Goal: Task Accomplishment & Management: Complete application form

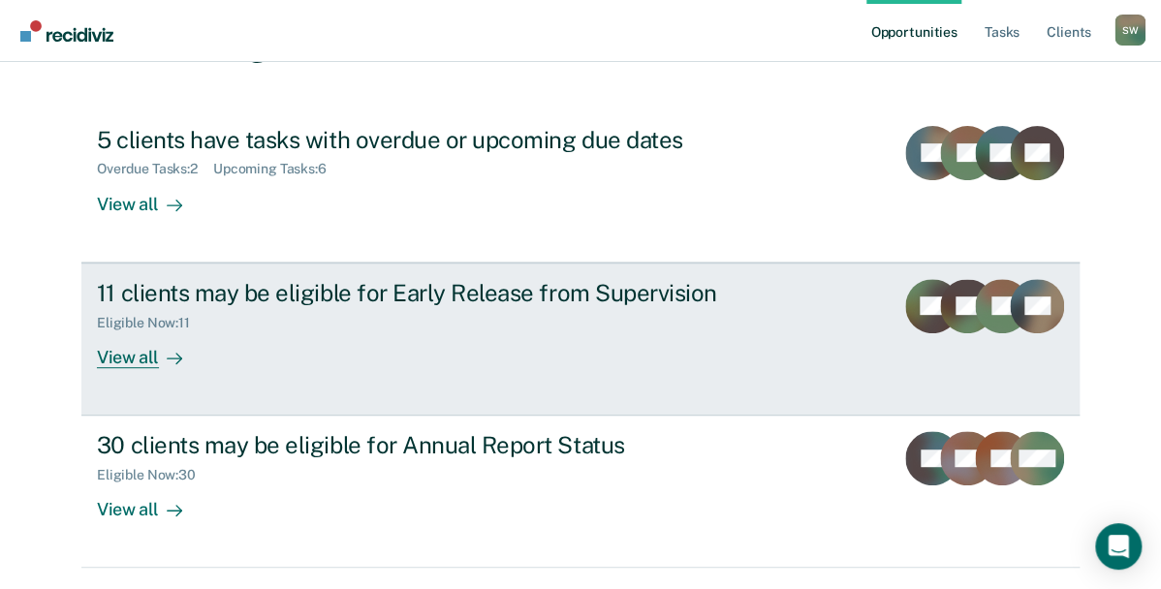
scroll to position [233, 0]
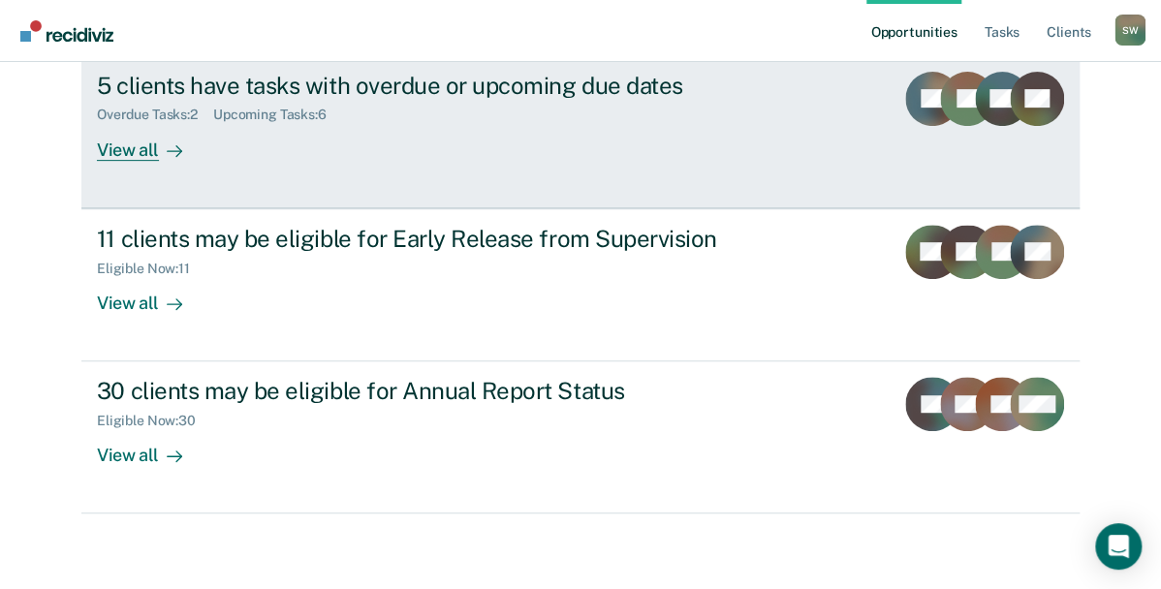
click at [240, 89] on div "5 clients have tasks with overdue or upcoming due dates" at bounding box center [437, 86] width 680 height 28
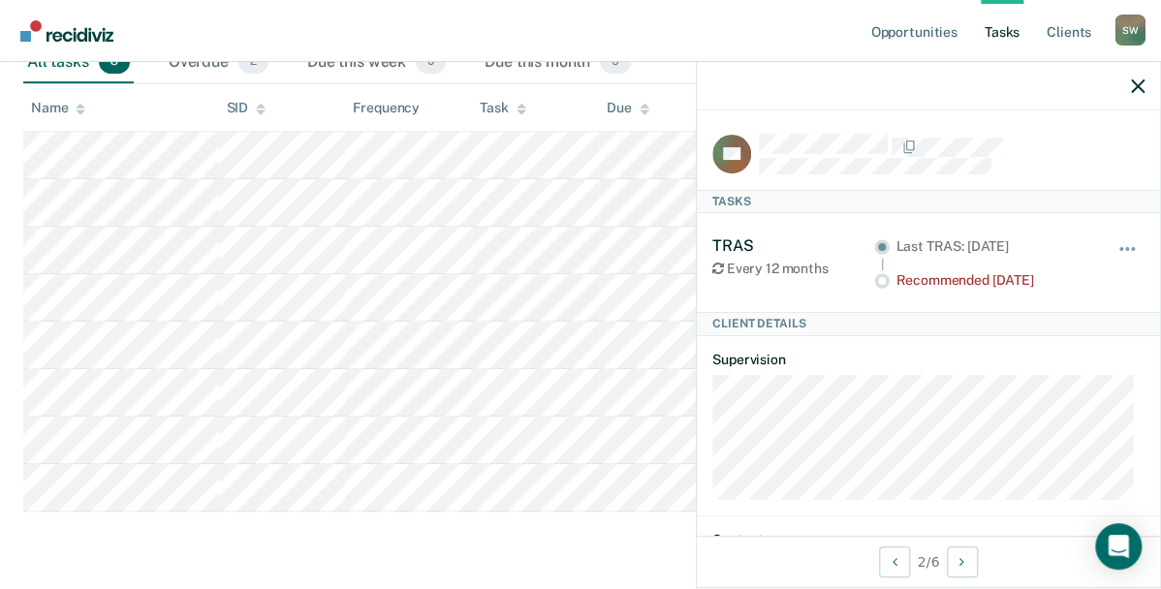
click at [878, 277] on circle at bounding box center [882, 281] width 8 height 8
click at [1121, 243] on button "button" at bounding box center [1128, 258] width 33 height 31
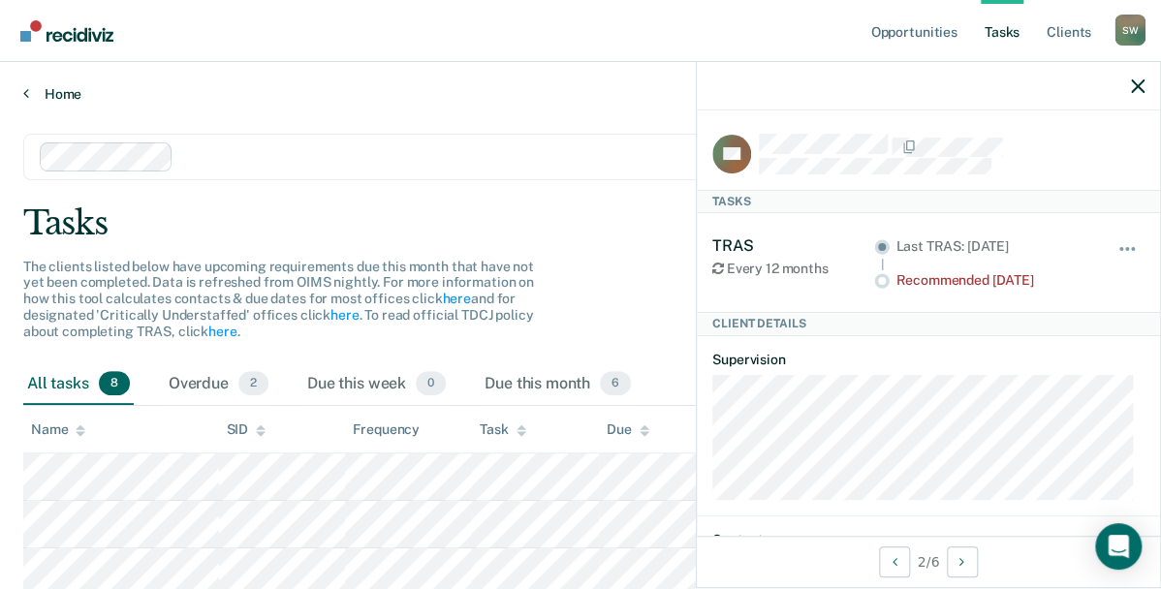
click at [36, 86] on link "Home" at bounding box center [580, 93] width 1115 height 17
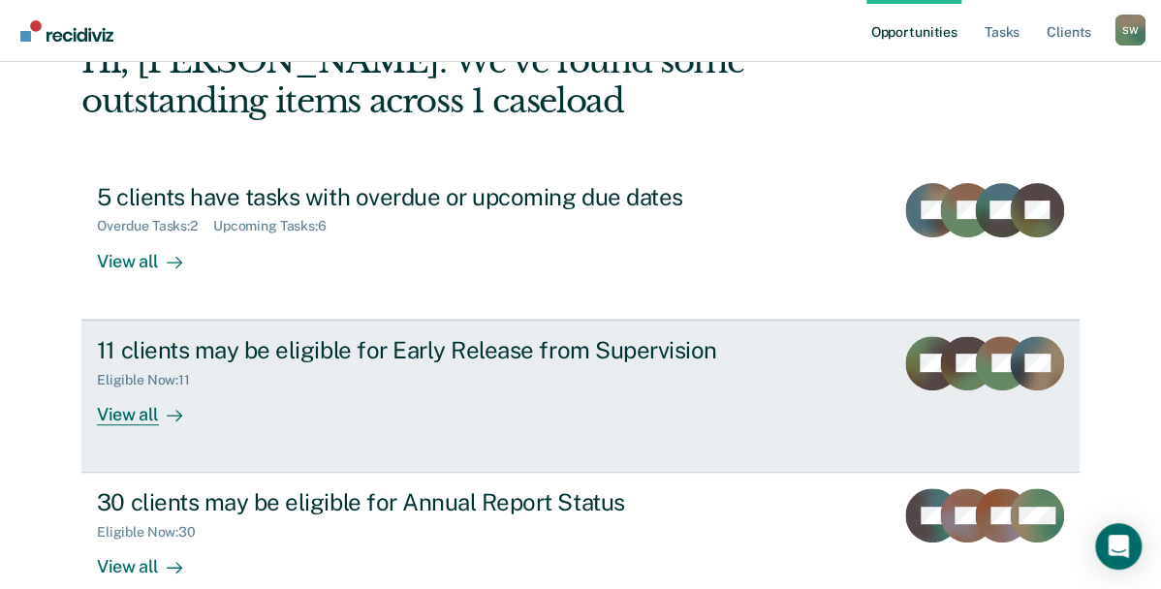
scroll to position [174, 0]
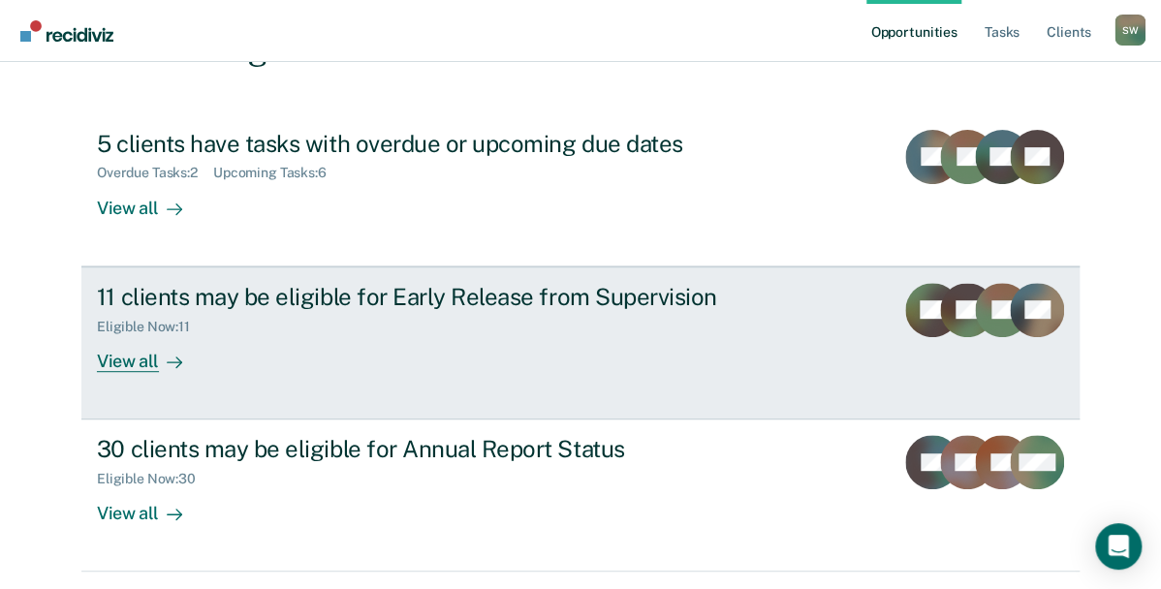
click at [136, 364] on div "View all" at bounding box center [151, 353] width 109 height 38
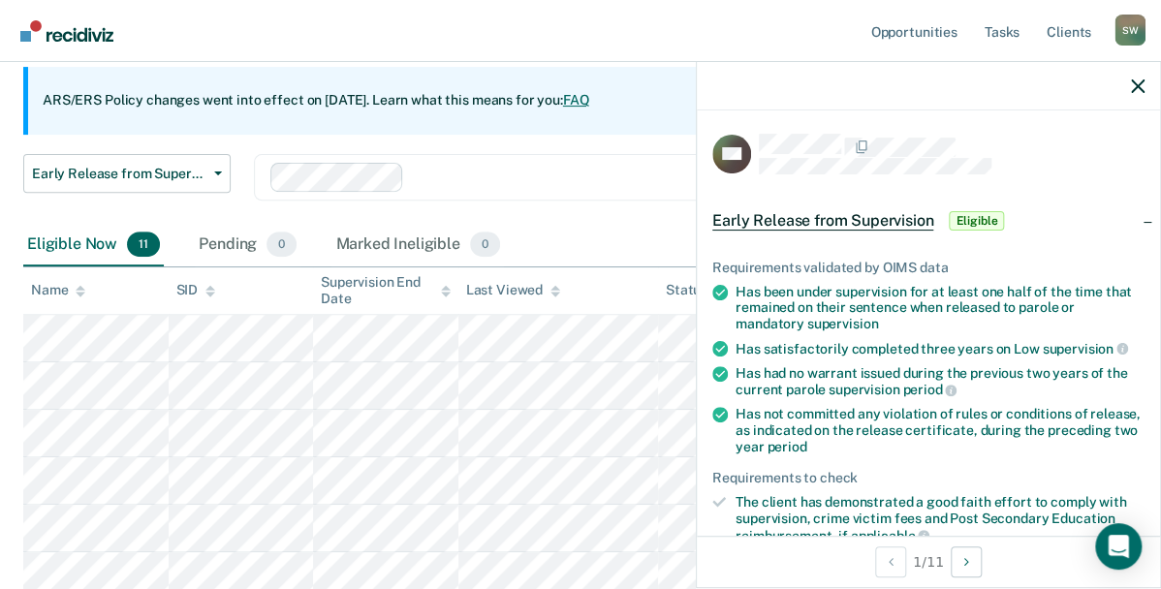
scroll to position [271, 0]
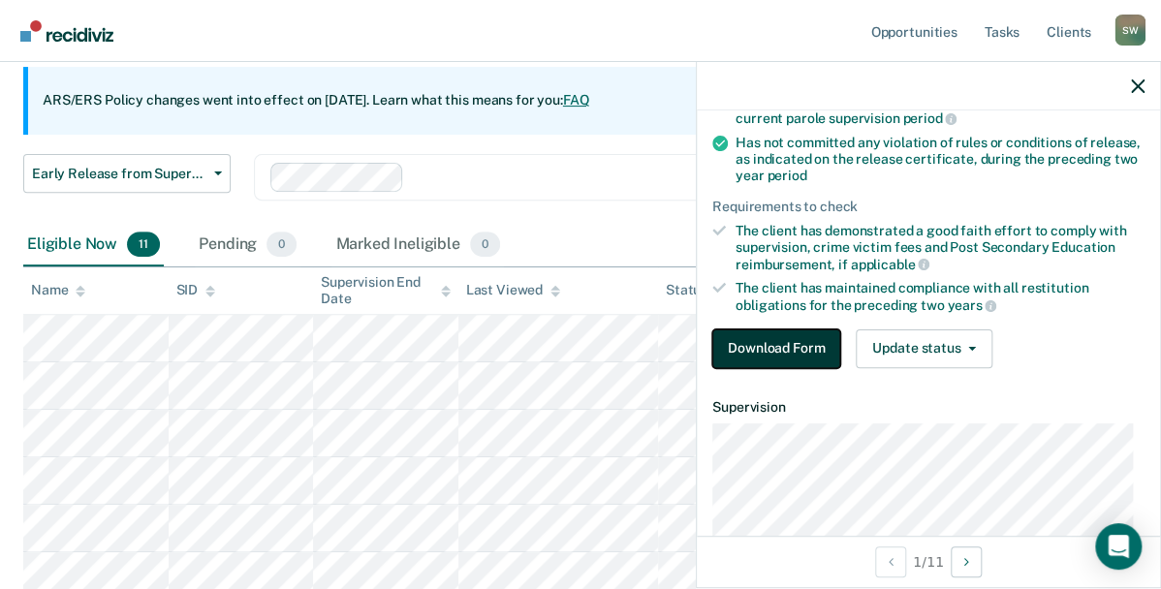
click at [783, 349] on button "Download Form" at bounding box center [776, 349] width 128 height 39
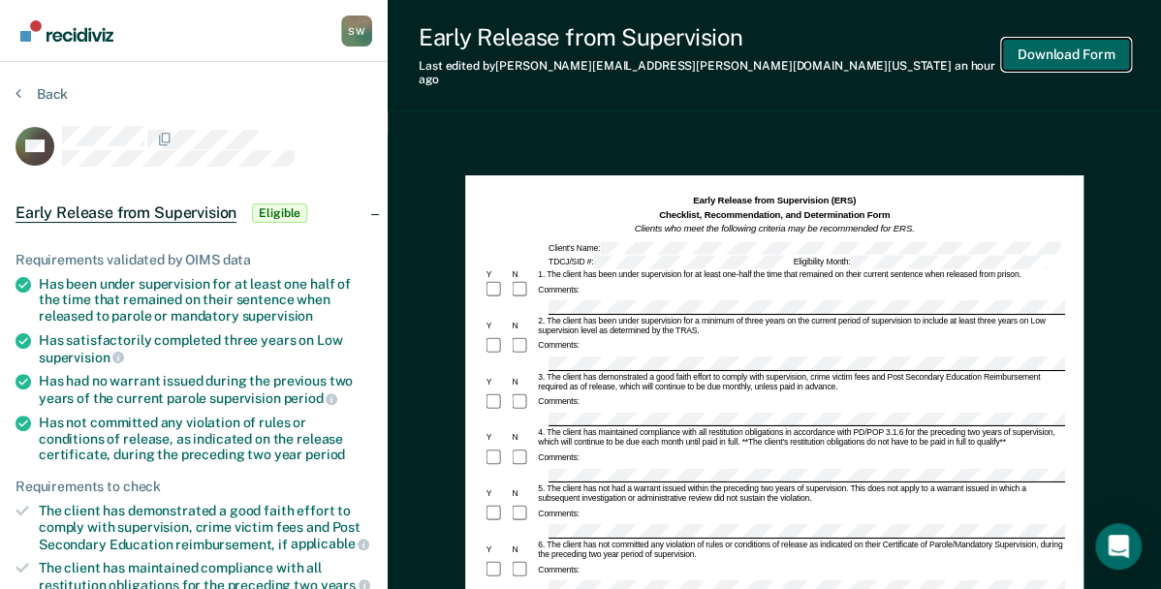
click at [1052, 41] on button "Download Form" at bounding box center [1066, 55] width 128 height 32
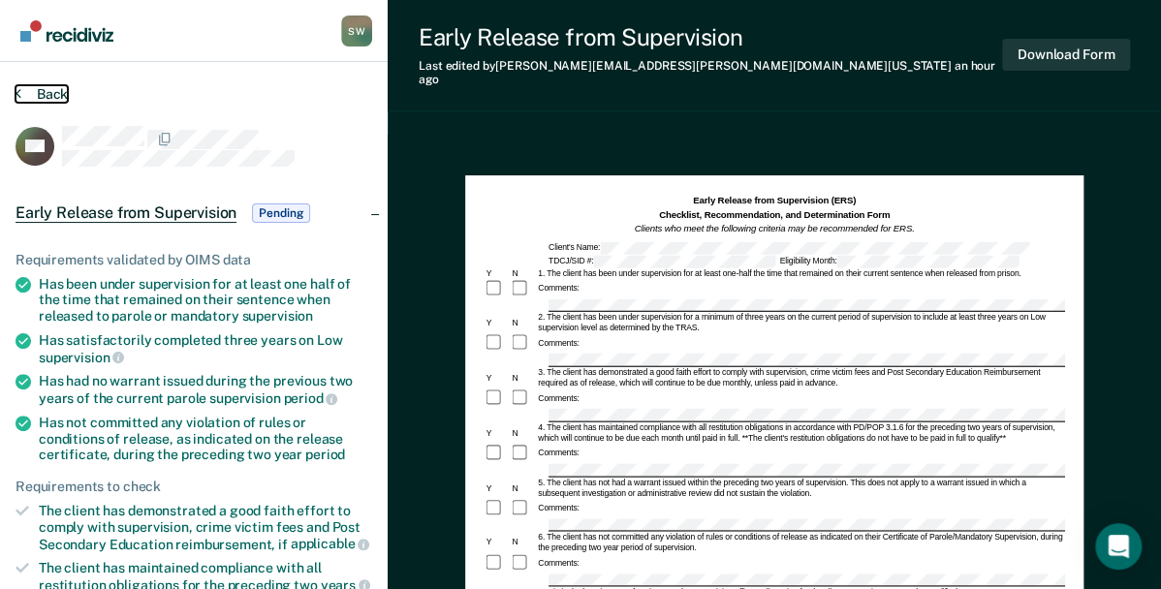
click at [47, 89] on button "Back" at bounding box center [42, 93] width 52 height 17
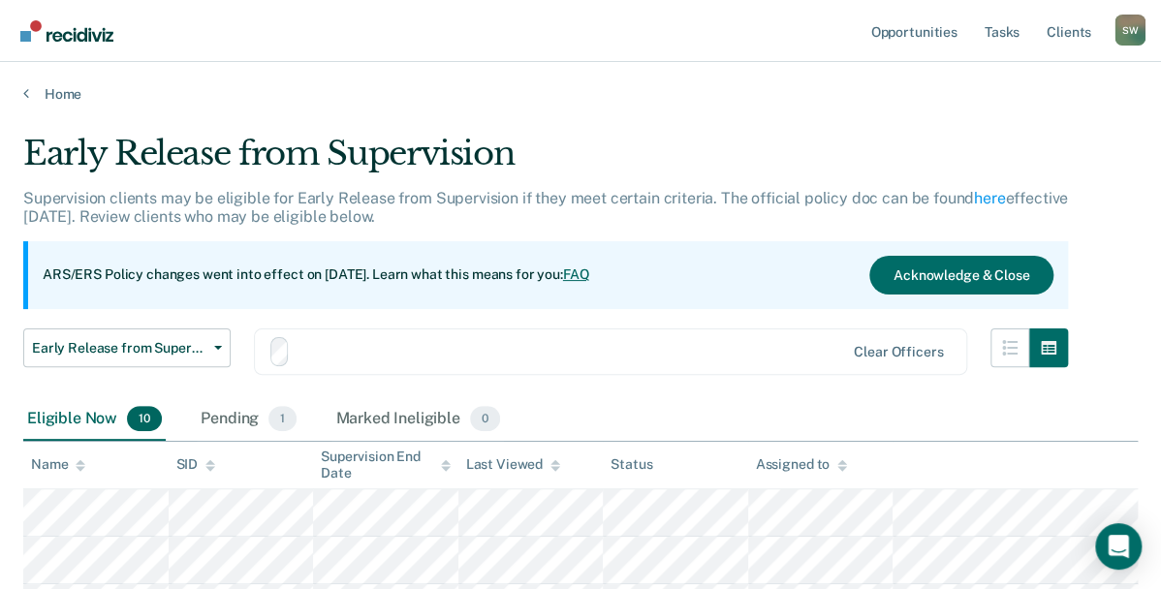
scroll to position [174, 0]
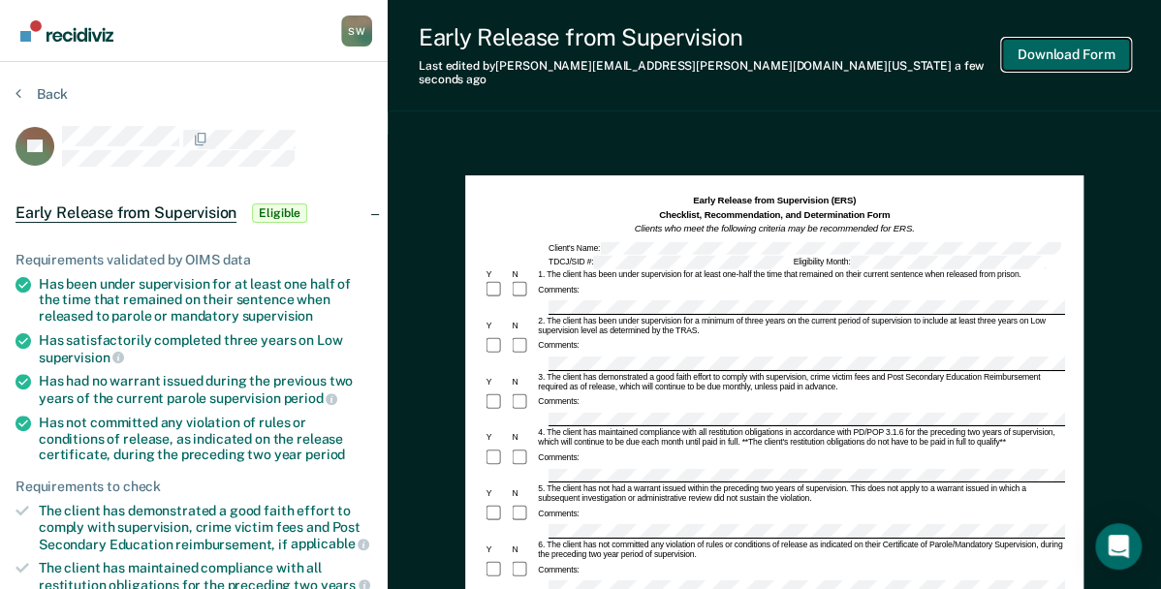
click at [1027, 45] on button "Download Form" at bounding box center [1066, 55] width 128 height 32
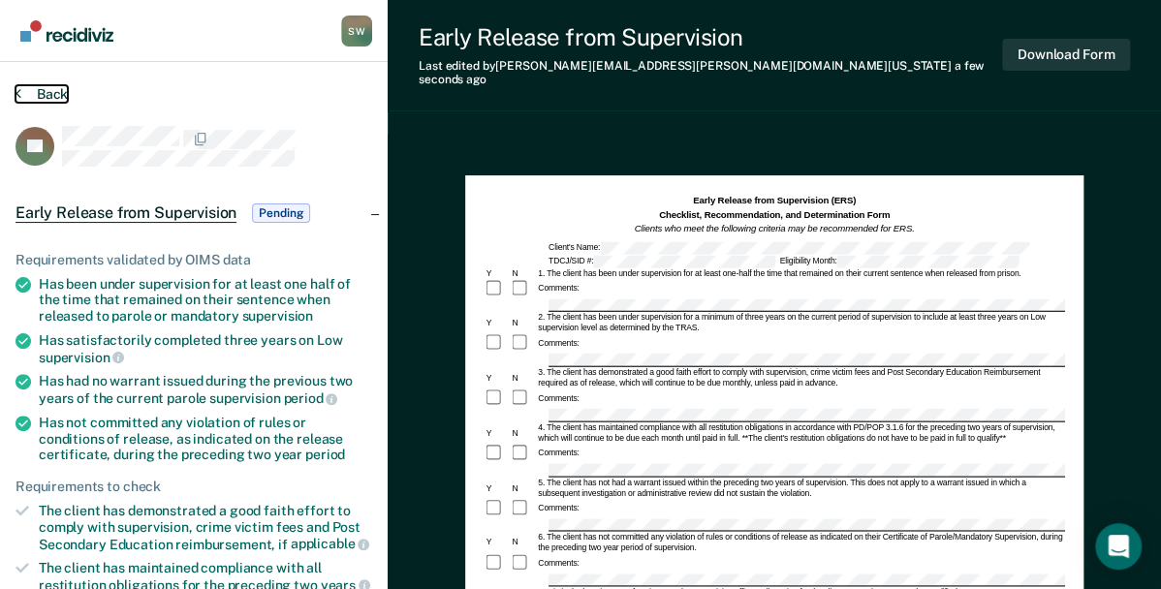
click at [42, 101] on button "Back" at bounding box center [42, 93] width 52 height 17
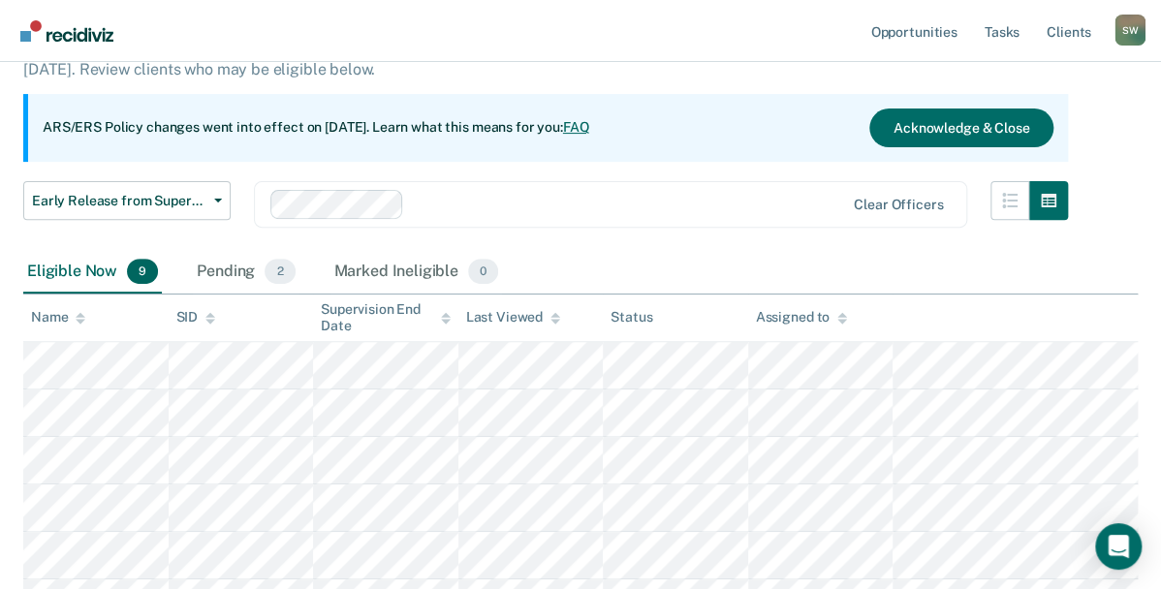
scroll to position [174, 0]
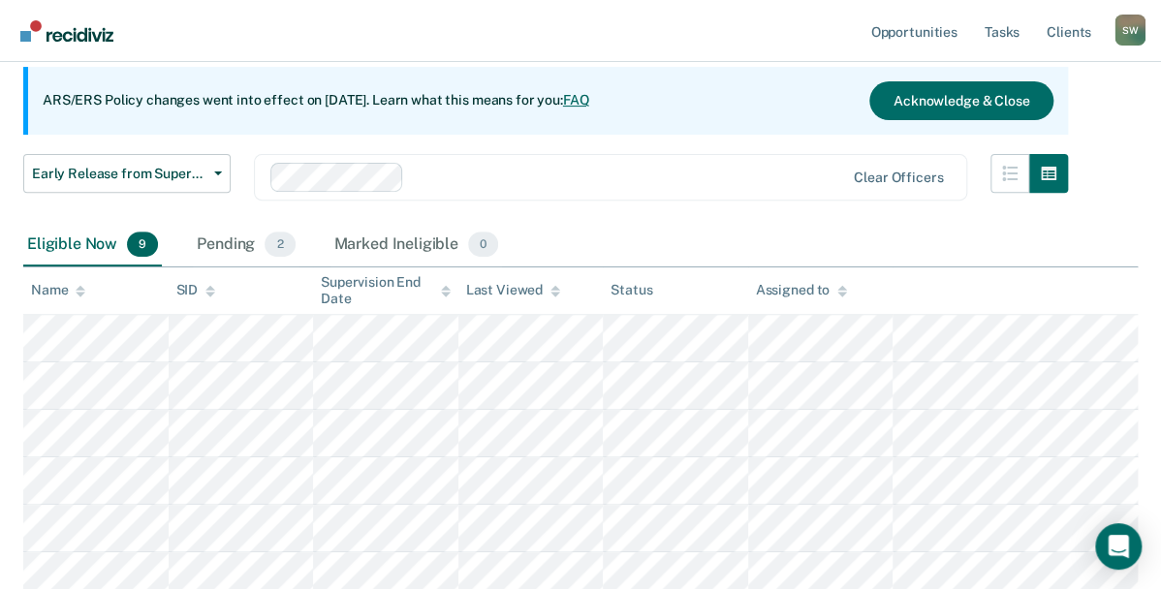
click at [908, 229] on div "Eligible Now 9 Pending 2 Marked Ineligible 0" at bounding box center [580, 246] width 1115 height 44
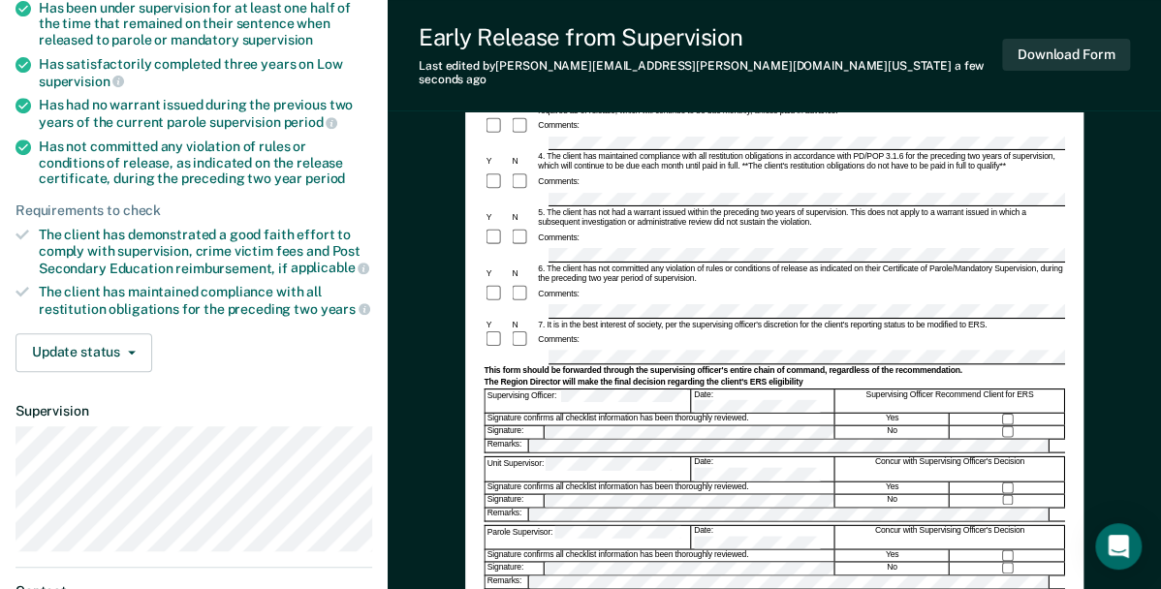
scroll to position [271, 0]
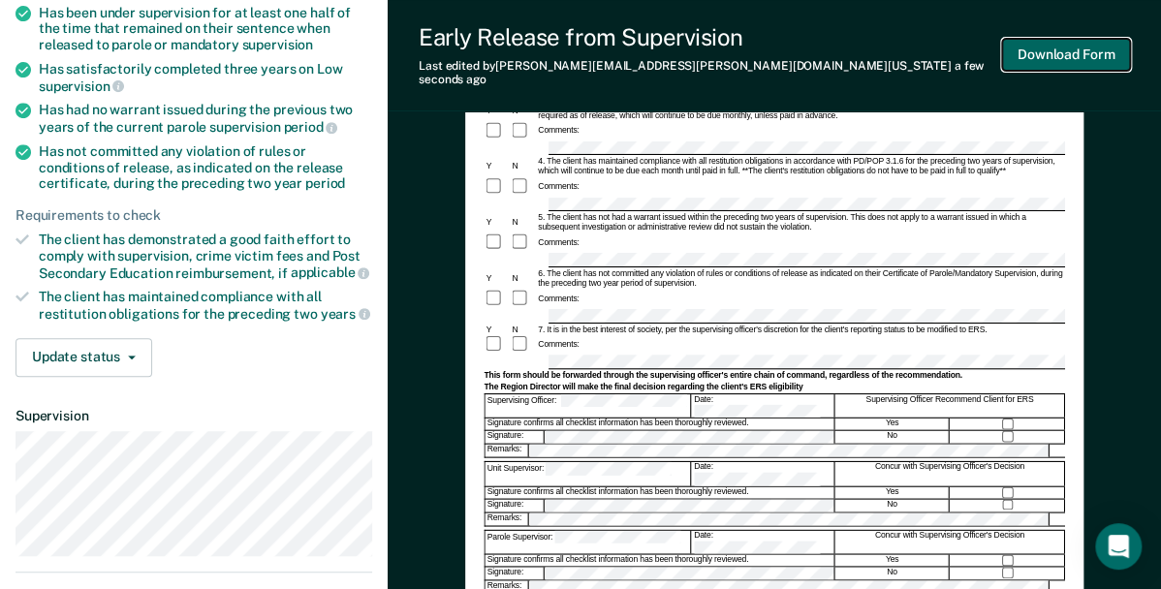
click at [1027, 46] on button "Download Form" at bounding box center [1066, 55] width 128 height 32
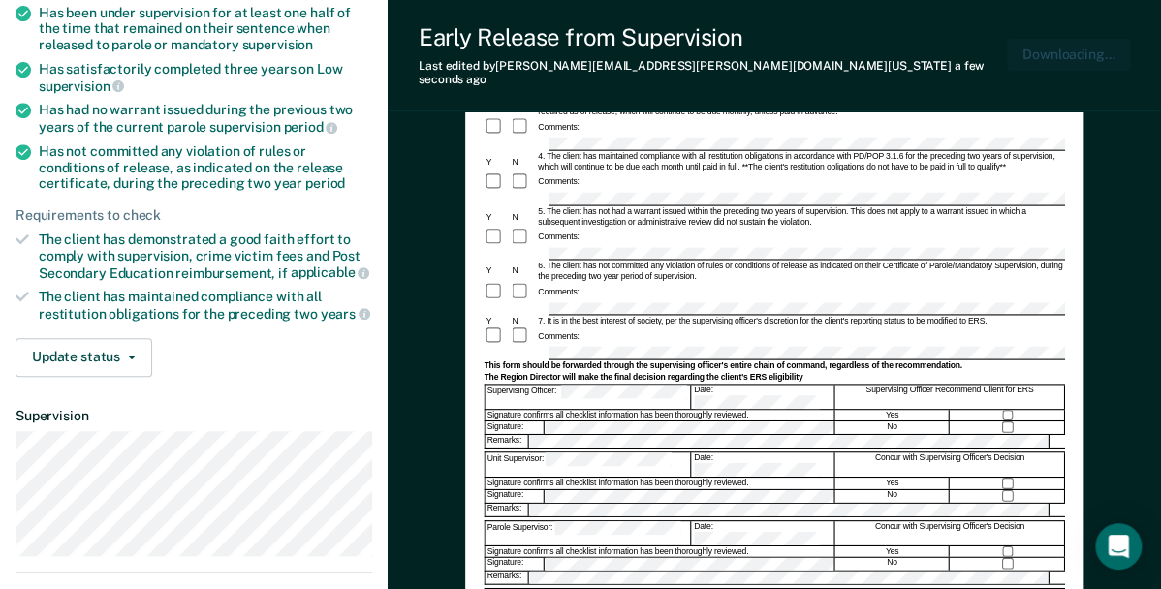
scroll to position [0, 0]
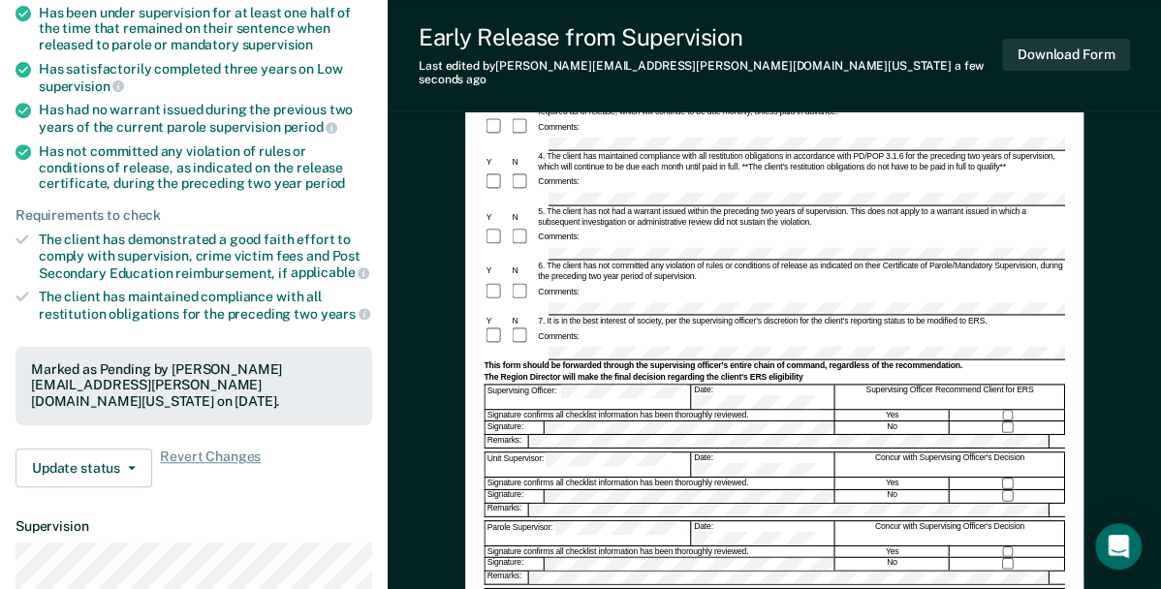
click at [1103, 273] on div "Early Release from Supervision (ERS) Checklist, Recommendation, and Determinati…" at bounding box center [774, 404] width 773 height 1083
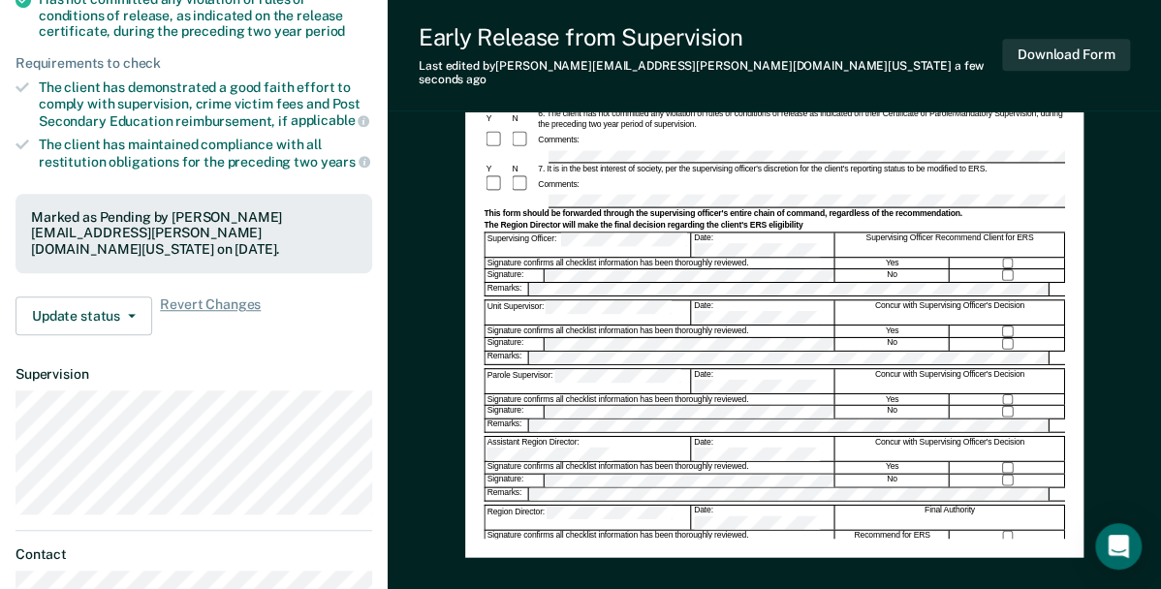
scroll to position [426, 0]
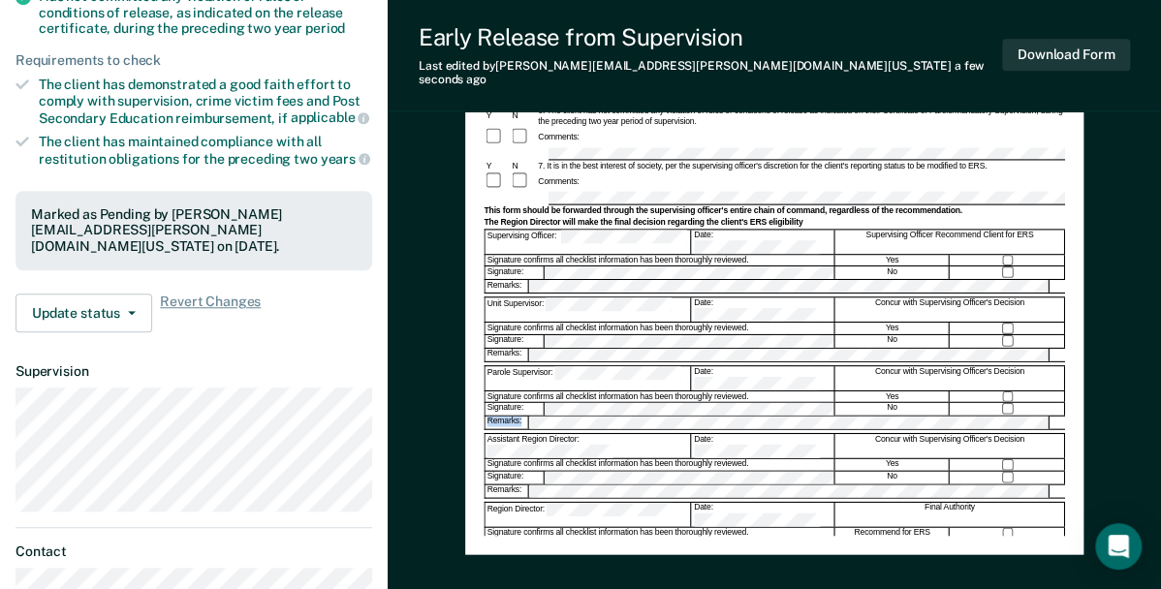
click at [942, 367] on form "Early Release from Supervision (ERS) Checklist, Recommendation, and Determinati…" at bounding box center [774, 171] width 581 height 809
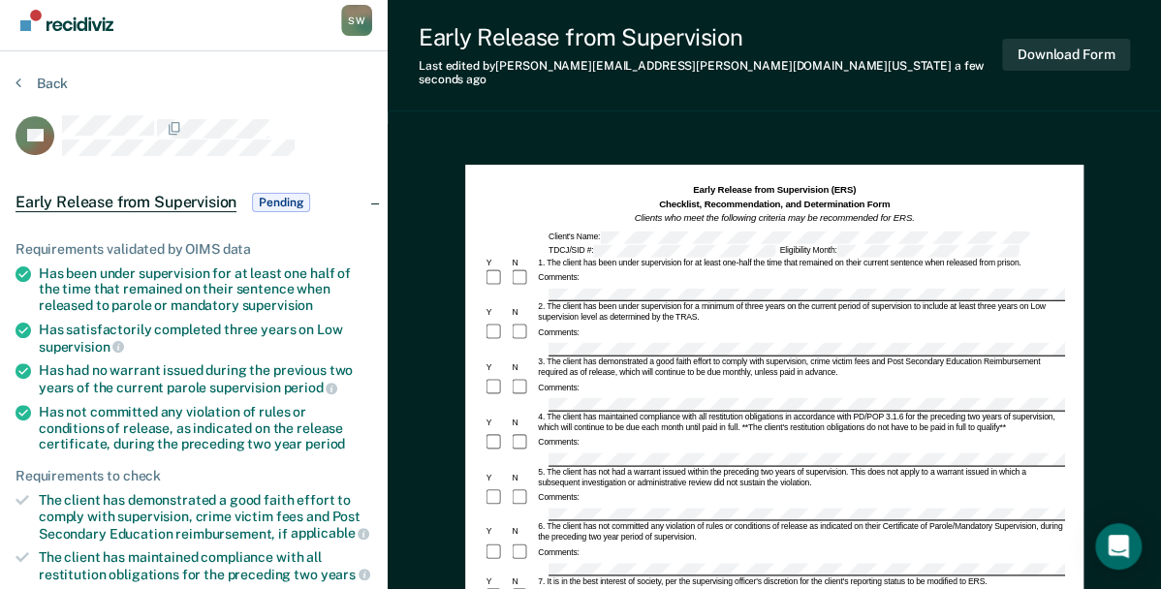
scroll to position [0, 0]
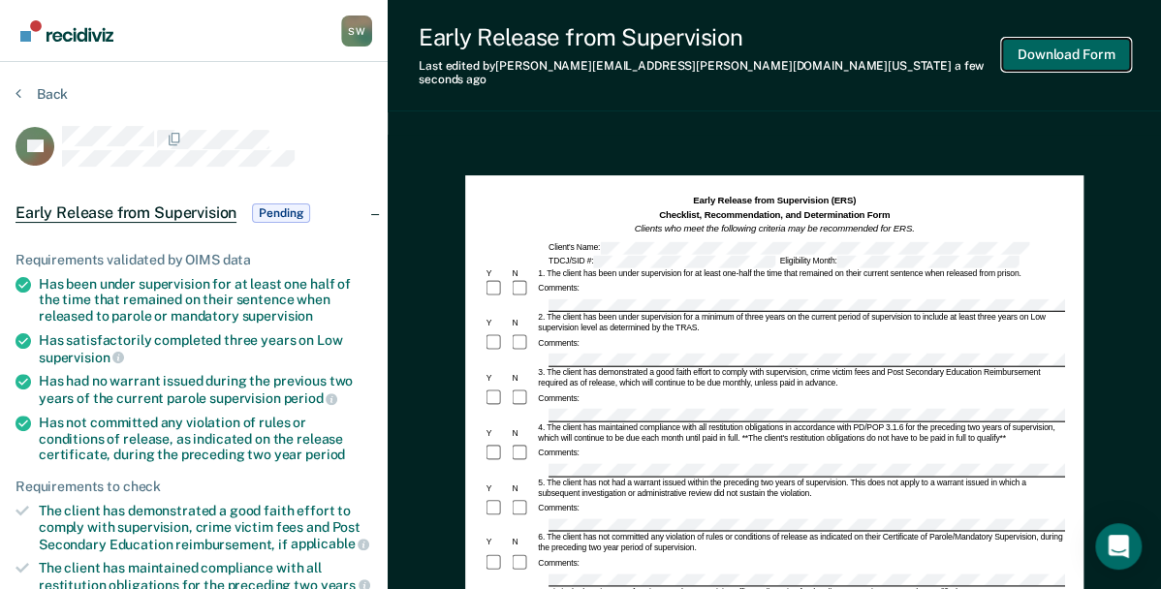
click at [1033, 51] on button "Download Form" at bounding box center [1066, 55] width 128 height 32
click at [59, 89] on button "Back" at bounding box center [42, 93] width 52 height 17
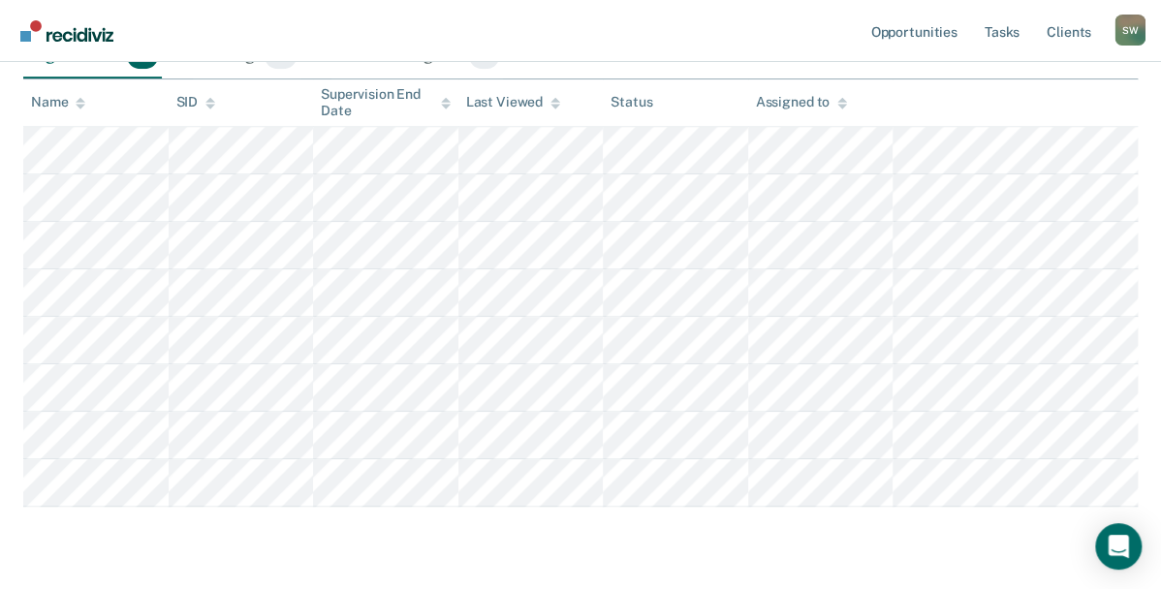
scroll to position [407, 0]
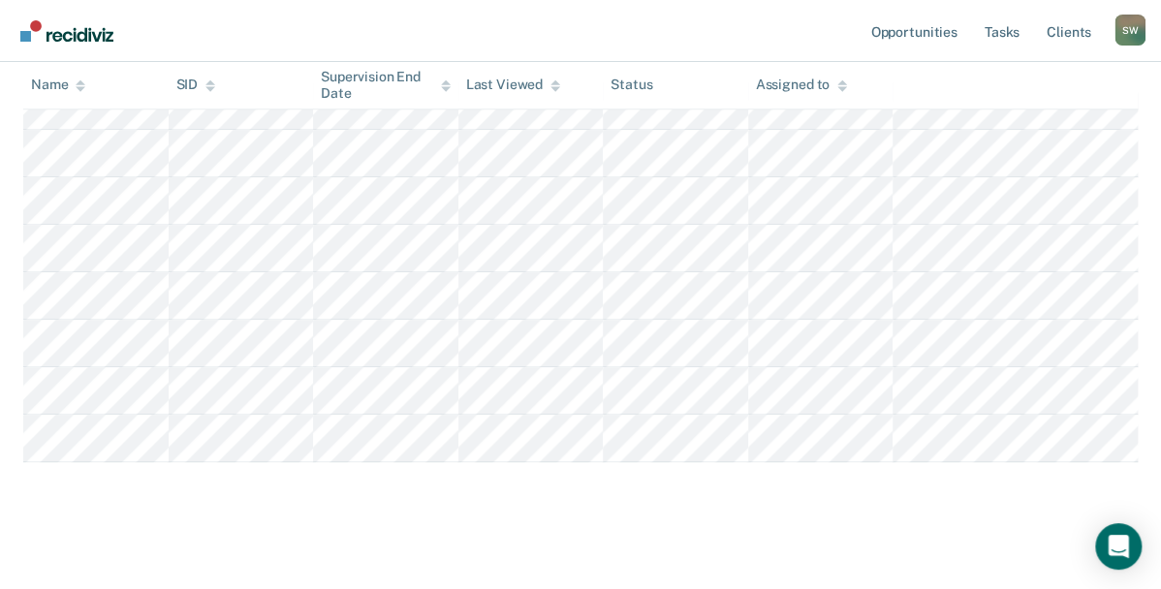
click at [681, 518] on main "Early Release from Supervision Supervision clients may be eligible for Early Re…" at bounding box center [580, 146] width 1161 height 900
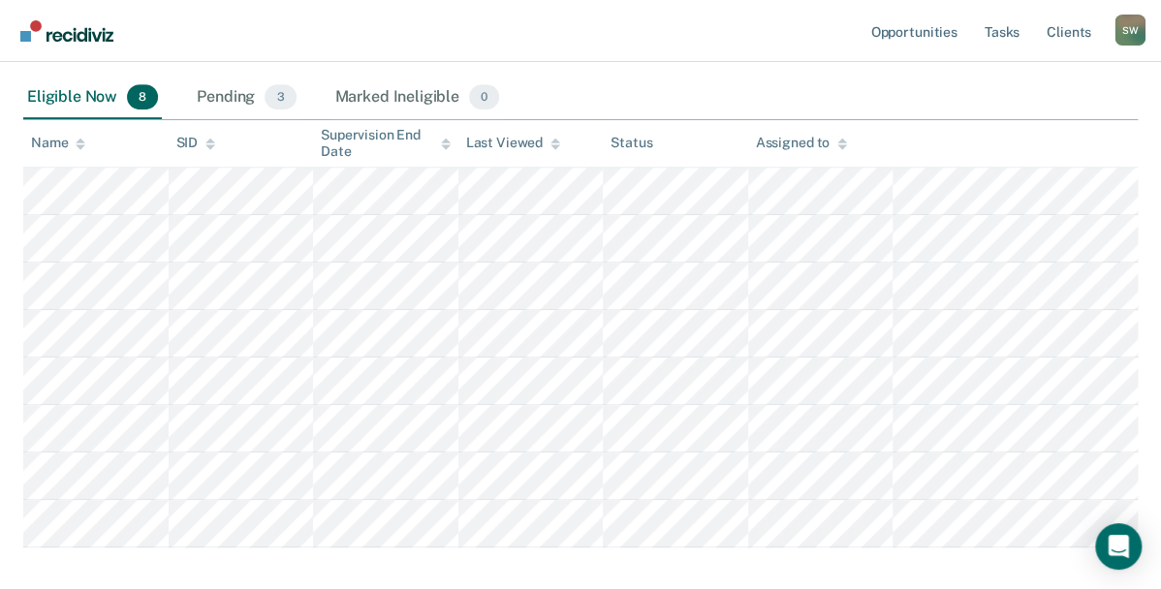
scroll to position [291, 0]
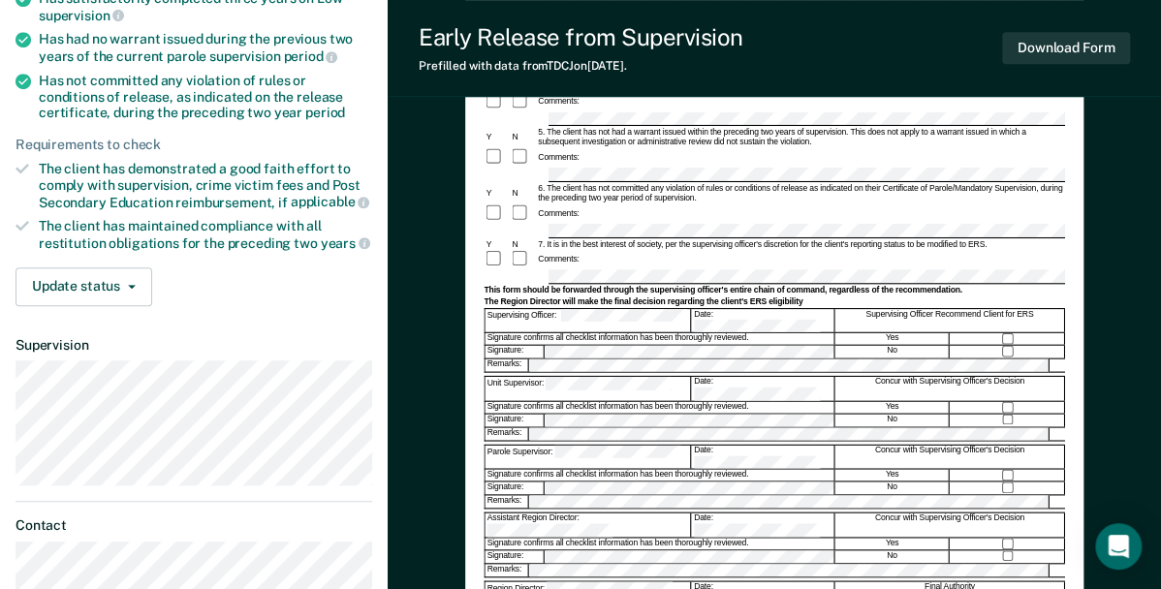
scroll to position [330, 0]
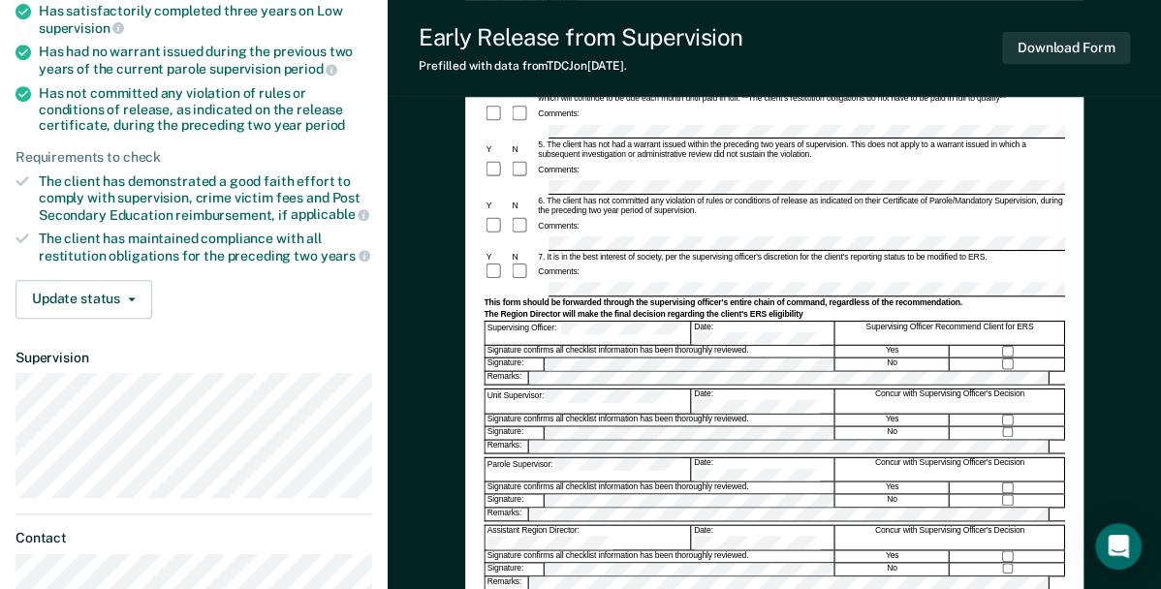
click at [929, 426] on div "No" at bounding box center [892, 432] width 114 height 13
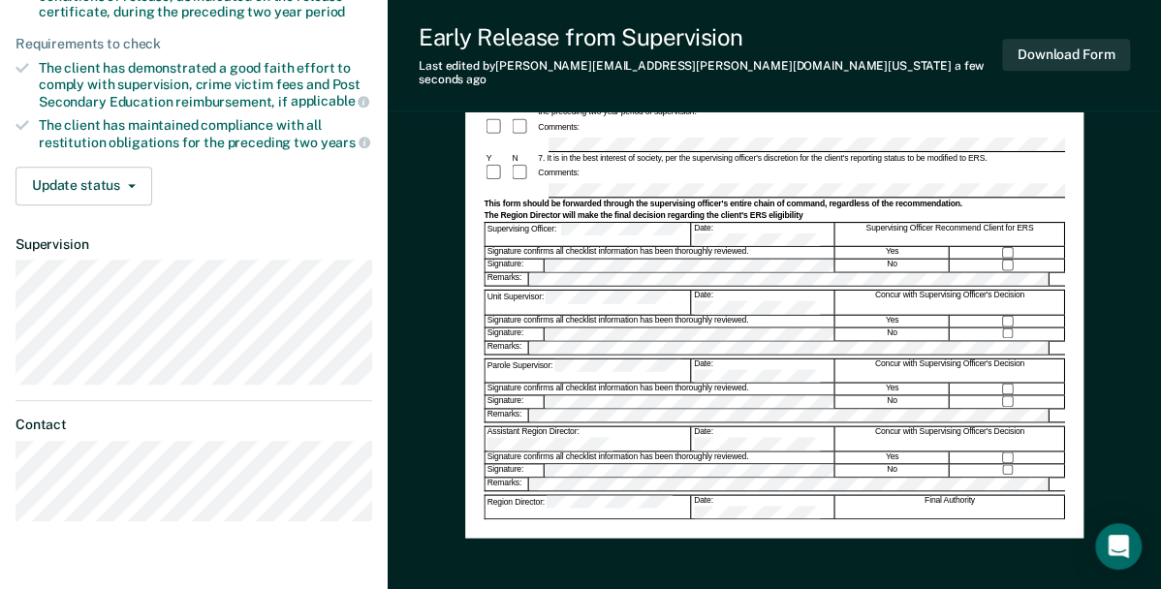
scroll to position [426, 0]
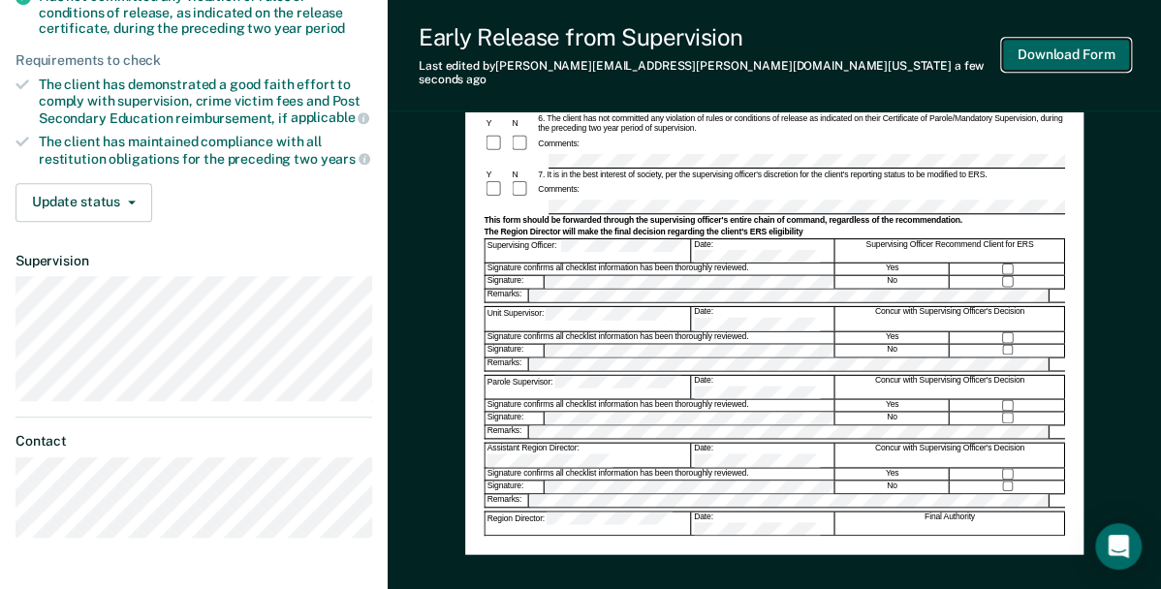
click at [1062, 48] on button "Download Form" at bounding box center [1066, 55] width 128 height 32
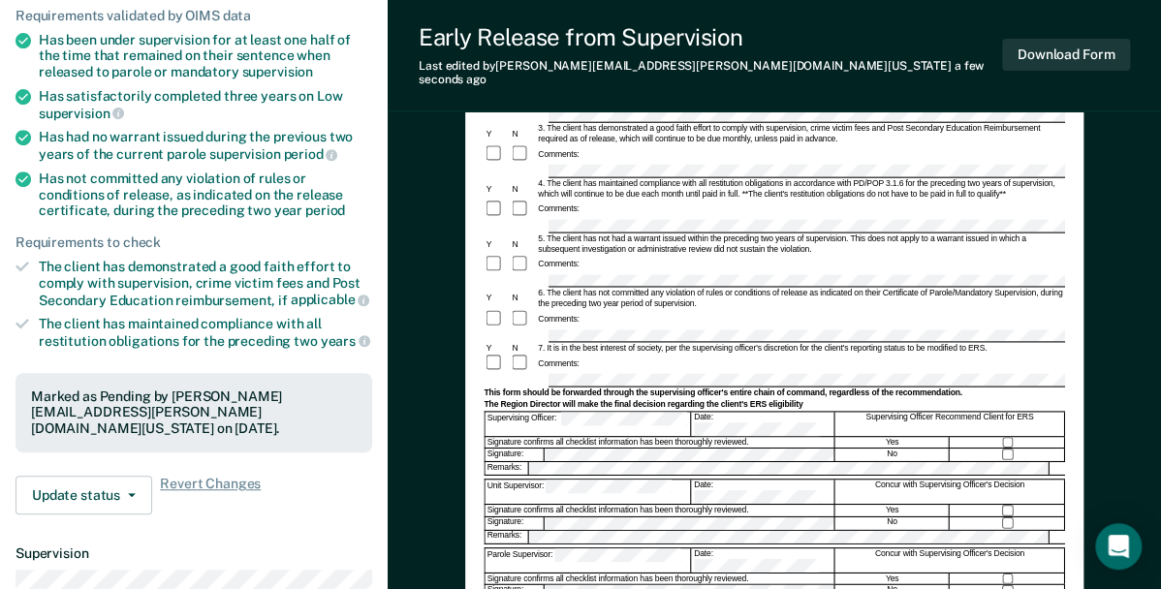
scroll to position [252, 0]
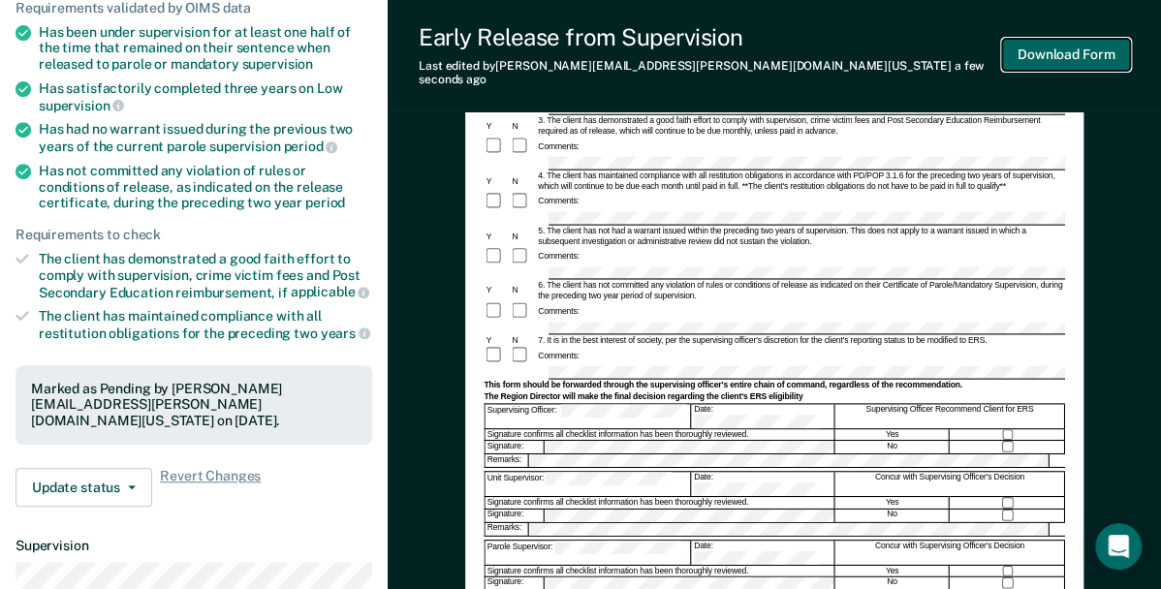
click at [1045, 46] on button "Download Form" at bounding box center [1066, 55] width 128 height 32
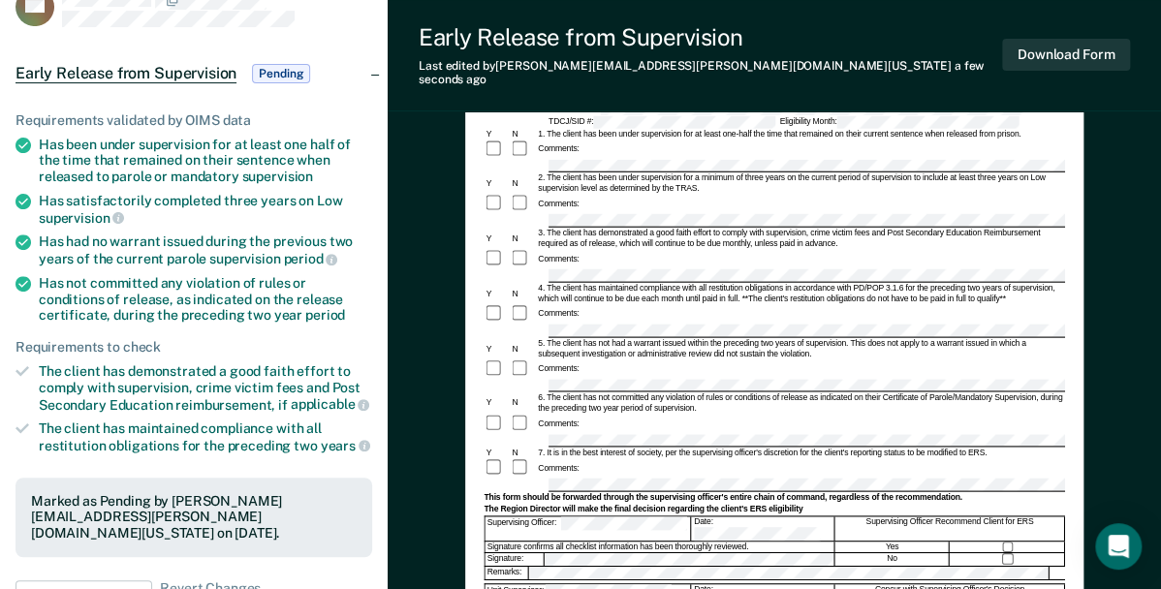
scroll to position [0, 0]
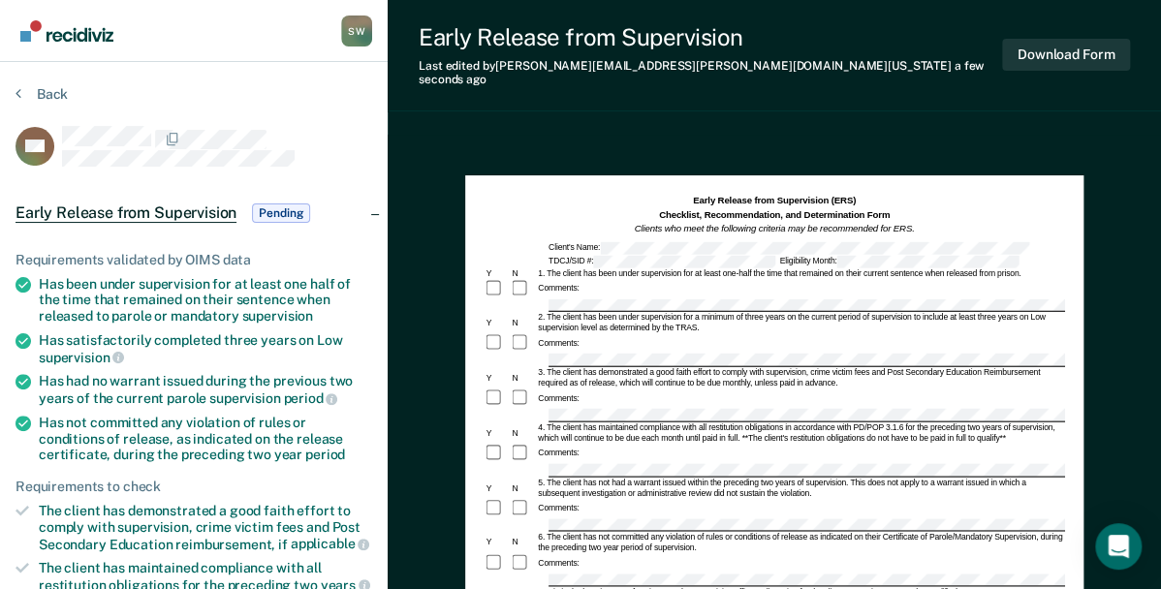
click at [13, 95] on section "Back GH Early Release from Supervision Pending Requirements validated by OIMS d…" at bounding box center [194, 588] width 388 height 1052
click at [17, 93] on icon at bounding box center [19, 93] width 6 height 16
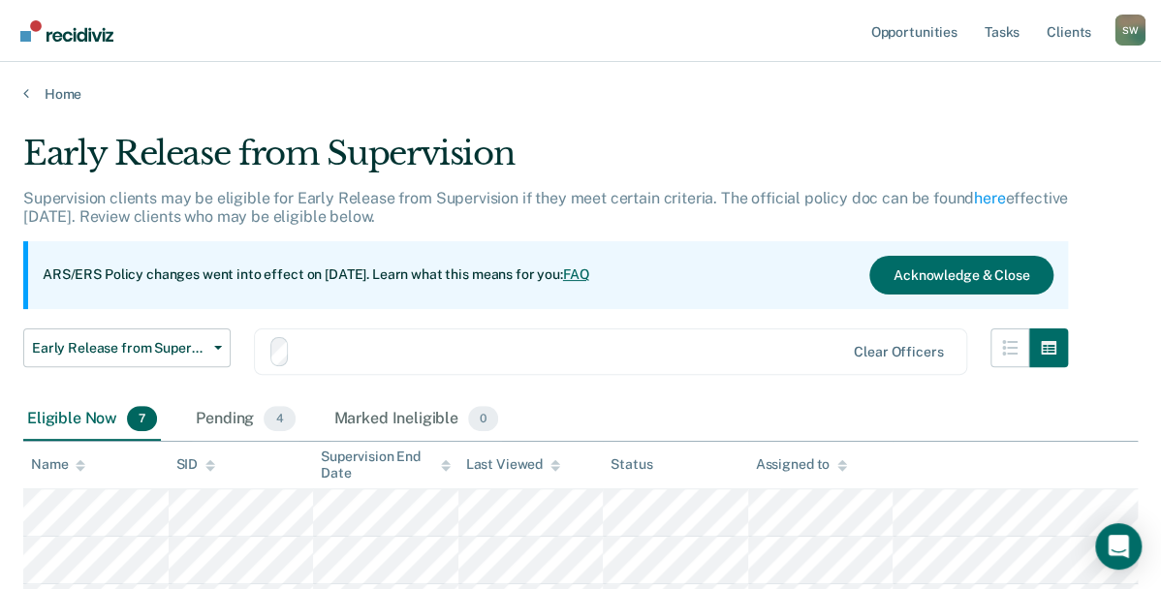
scroll to position [291, 0]
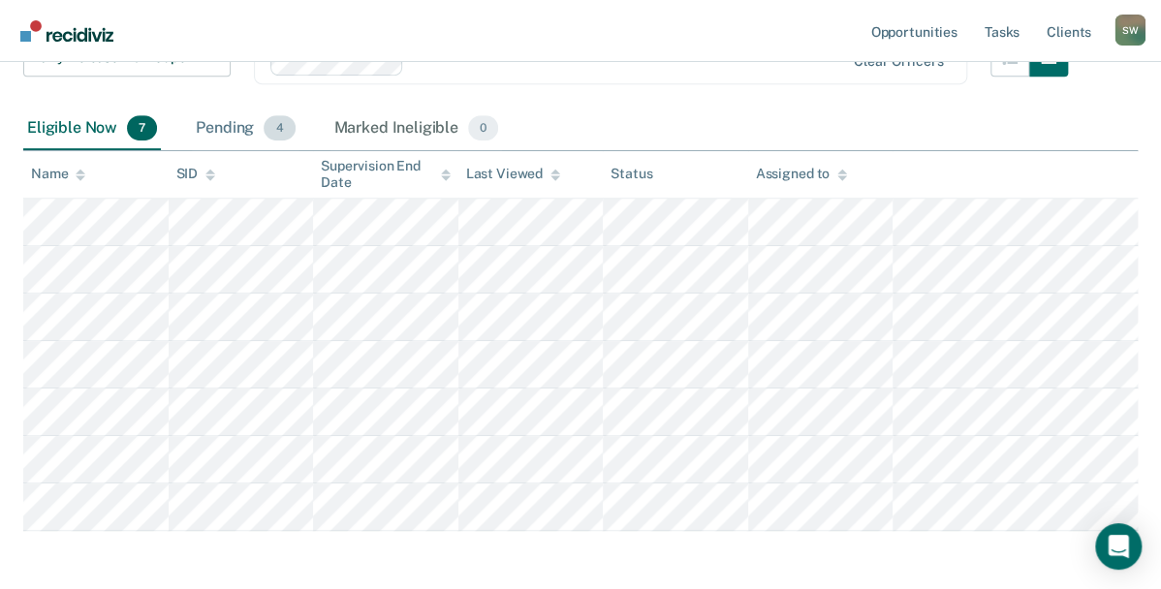
click at [212, 121] on div "Pending 4" at bounding box center [245, 129] width 107 height 43
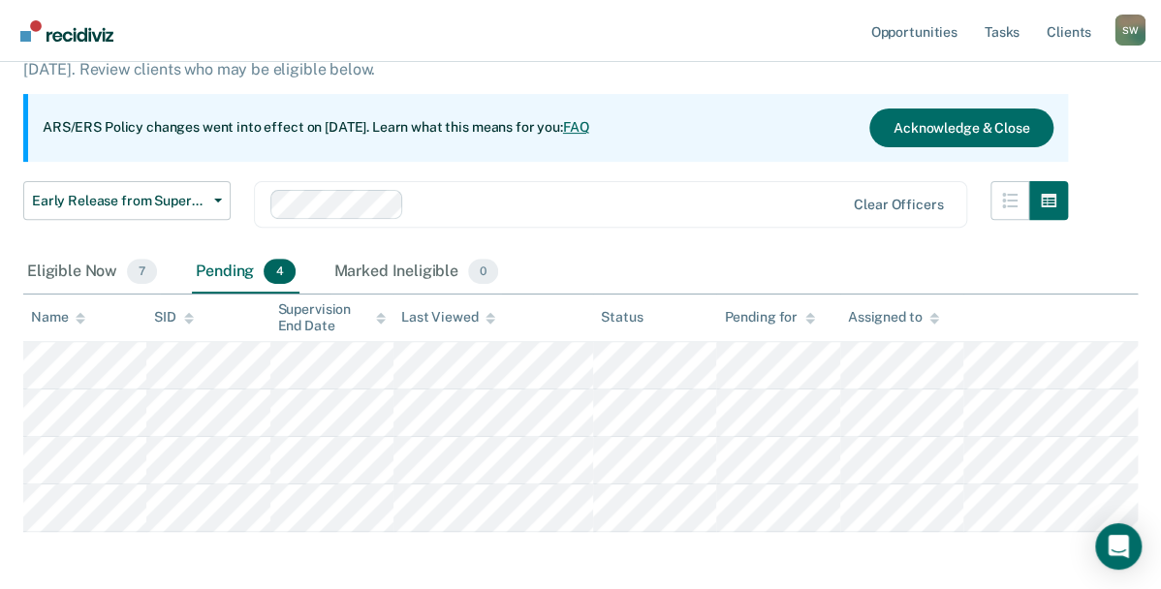
scroll to position [0, 0]
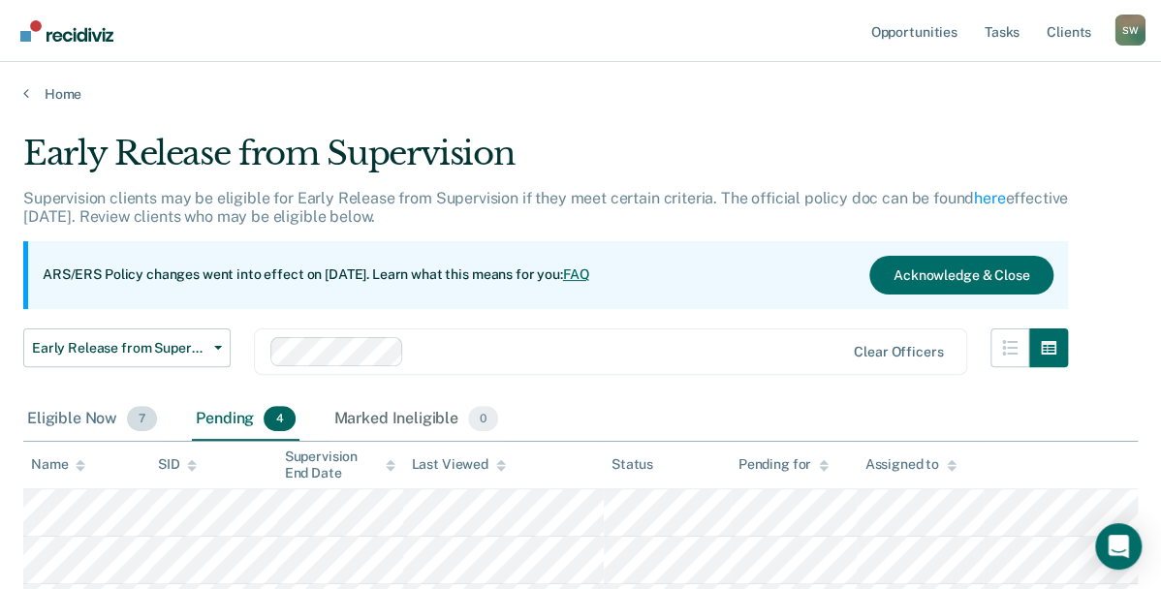
click at [93, 419] on div "Eligible Now 7" at bounding box center [92, 419] width 138 height 43
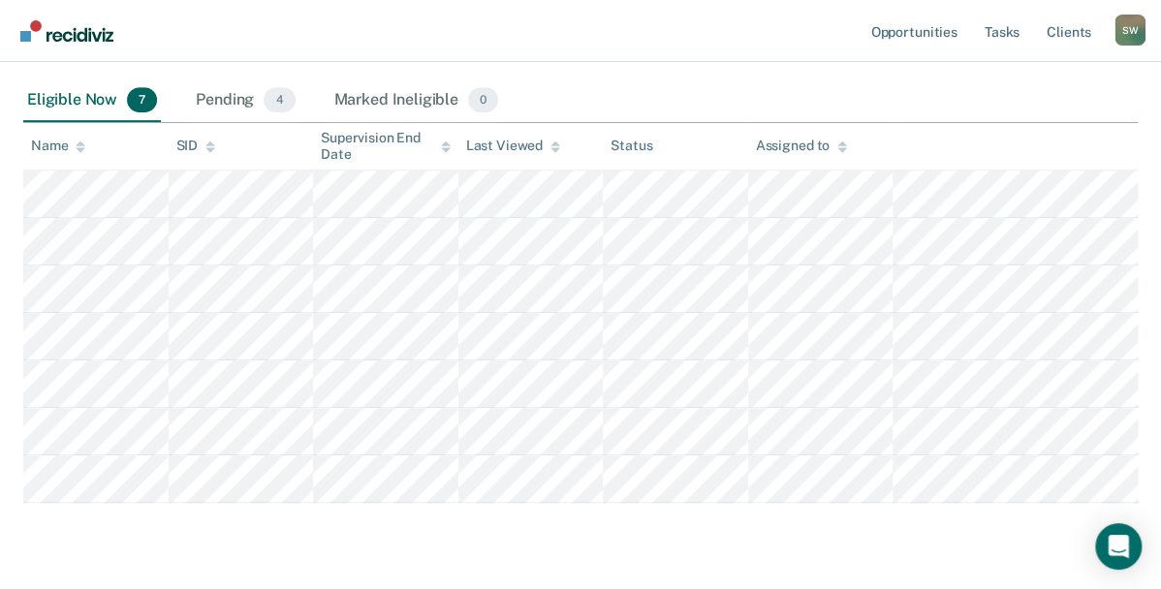
scroll to position [370, 0]
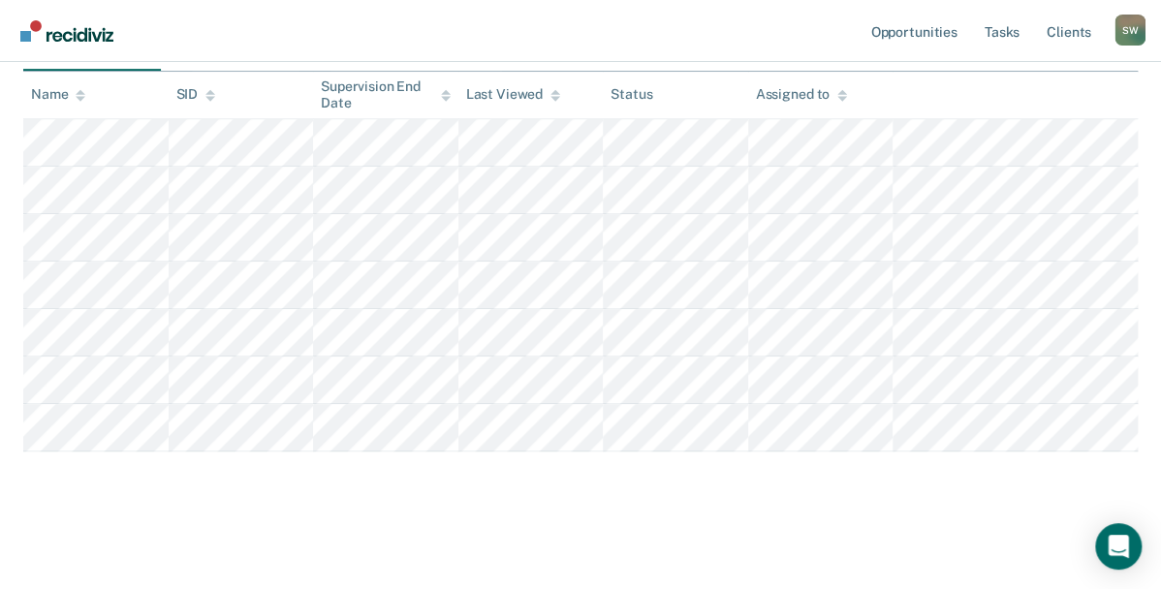
click at [500, 488] on div "Early Release from Supervision Supervision clients may be eligible for Early Re…" at bounding box center [580, 136] width 1115 height 744
